Goal: Task Accomplishment & Management: Use online tool/utility

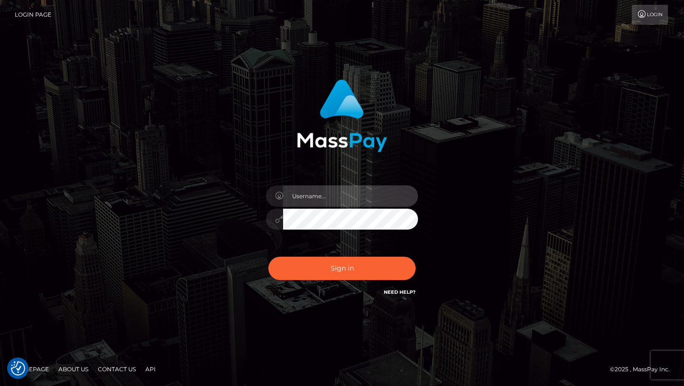
click at [315, 197] on input "text" at bounding box center [350, 195] width 135 height 21
click at [511, 92] on div "Sign in" at bounding box center [341, 193] width 541 height 242
click at [323, 199] on input "text" at bounding box center [350, 195] width 135 height 21
type input "[PERSON_NAME]"
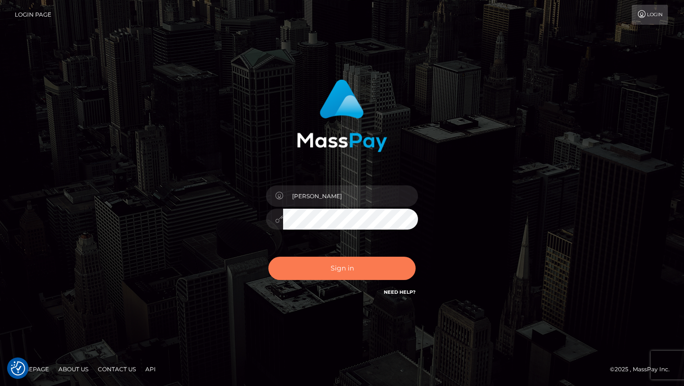
click at [340, 260] on button "Sign in" at bounding box center [341, 267] width 147 height 23
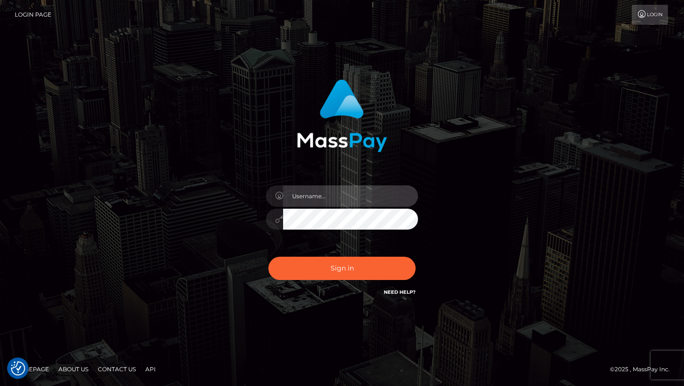
click at [324, 198] on input "text" at bounding box center [350, 195] width 135 height 21
type input "[PERSON_NAME]"
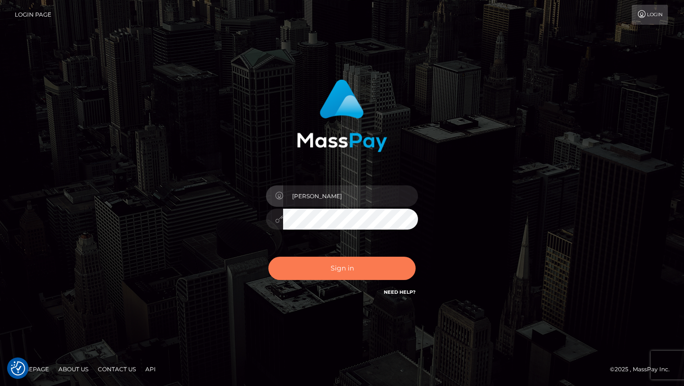
click at [346, 268] on button "Sign in" at bounding box center [341, 267] width 147 height 23
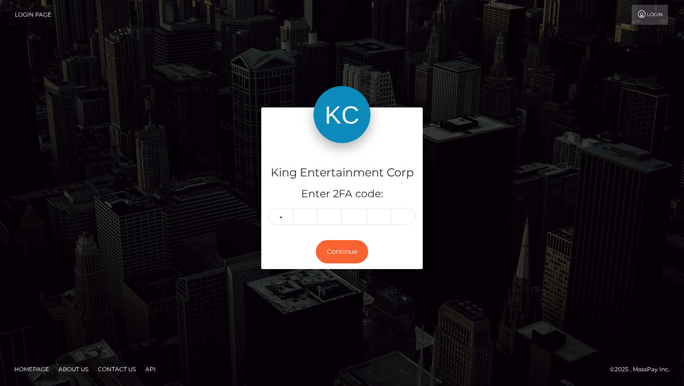
type input "2"
type input "5"
type input "8"
type input "0"
type input "1"
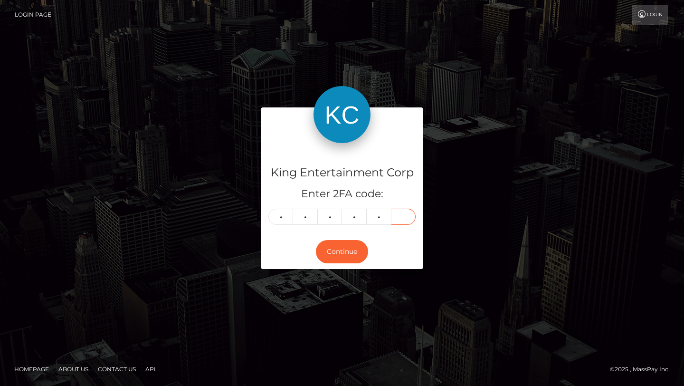
type input "2"
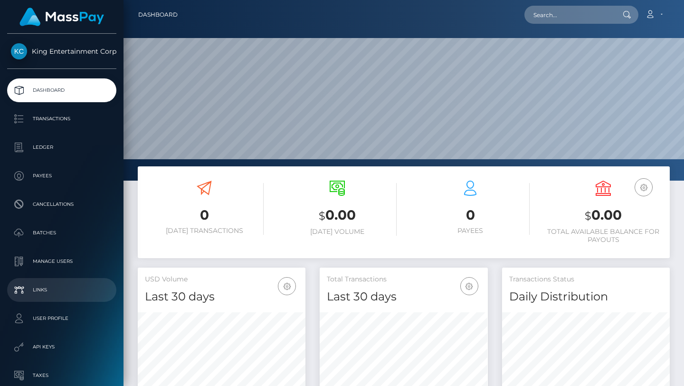
scroll to position [79, 0]
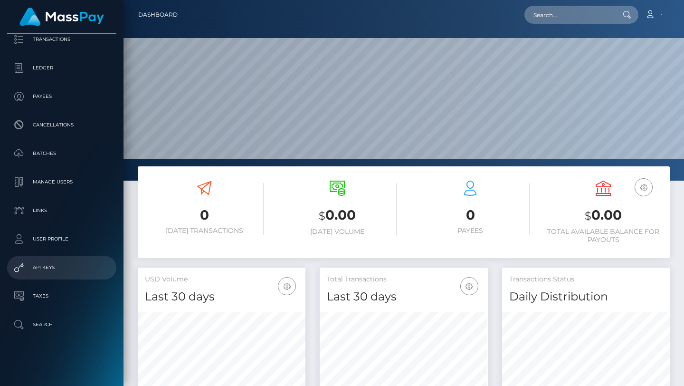
click at [40, 271] on p "API Keys" at bounding box center [62, 267] width 102 height 14
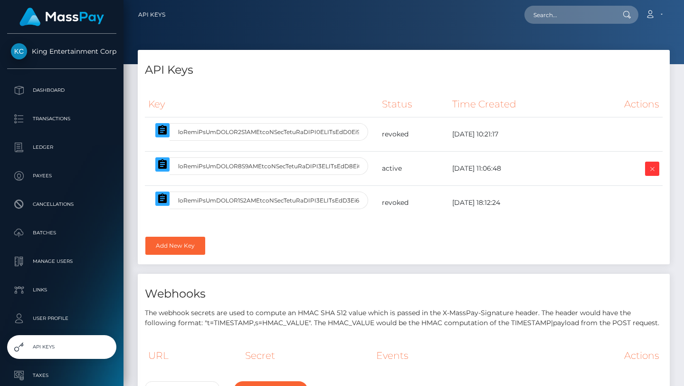
select select
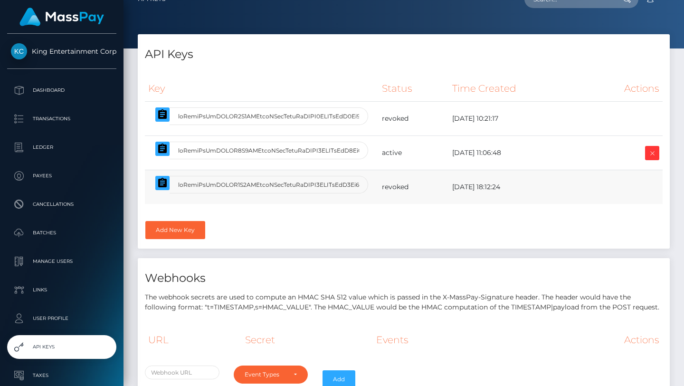
scroll to position [20, 0]
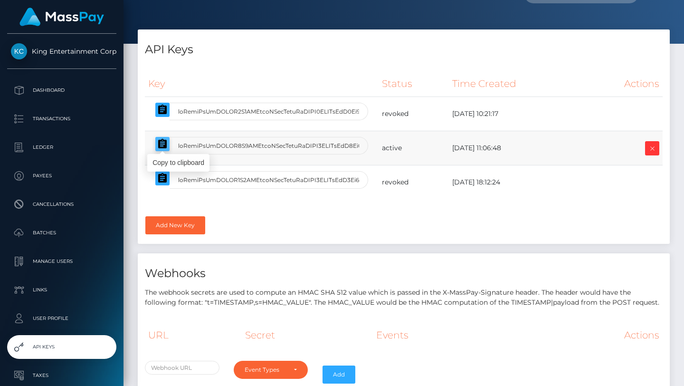
click at [157, 146] on icon "button" at bounding box center [162, 143] width 11 height 11
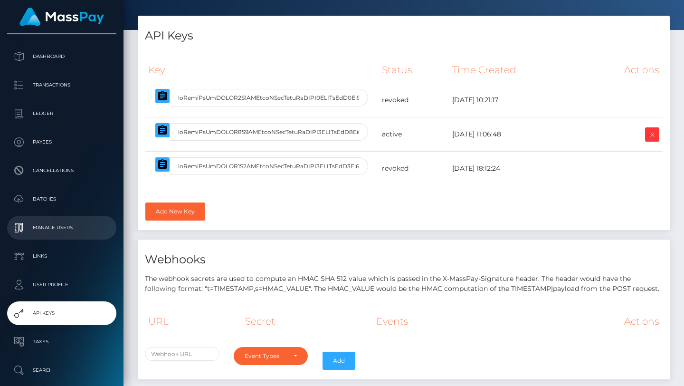
scroll to position [48, 0]
